Goal: Transaction & Acquisition: Purchase product/service

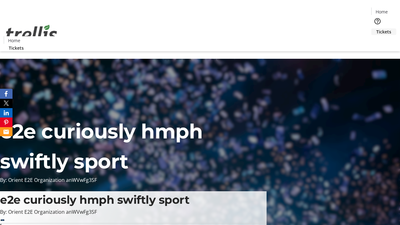
click at [376, 28] on span "Tickets" at bounding box center [383, 31] width 15 height 7
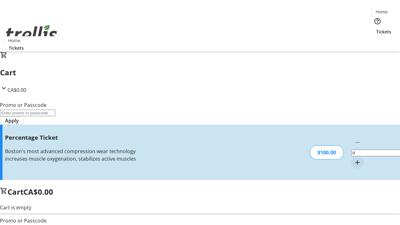
click at [353, 159] on mat-icon "Increment by one" at bounding box center [356, 162] width 7 height 7
type input "1"
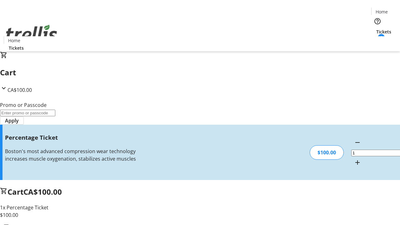
type input "BAR"
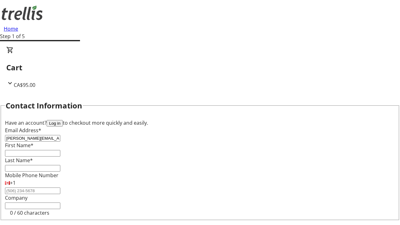
type input "[PERSON_NAME][EMAIL_ADDRESS][DOMAIN_NAME]"
type input "[PERSON_NAME]"
type input "Lang"
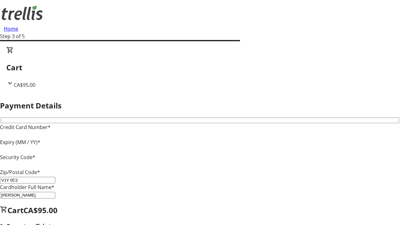
type input "V1Y 0C2"
